Goal: Browse casually

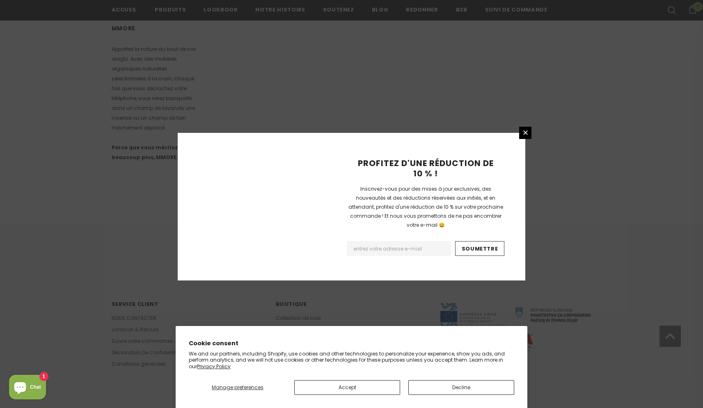
scroll to position [453, 0]
